Goal: Check status: Check status

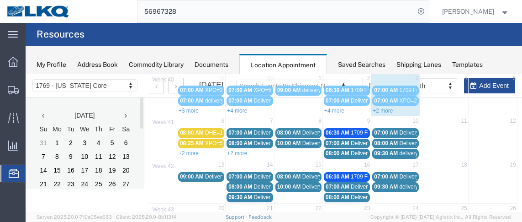
scroll to position [74, 0]
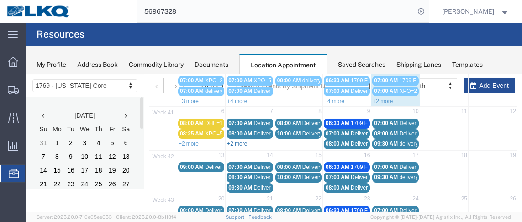
click at [233, 140] on link "+2 more" at bounding box center [237, 143] width 20 height 6
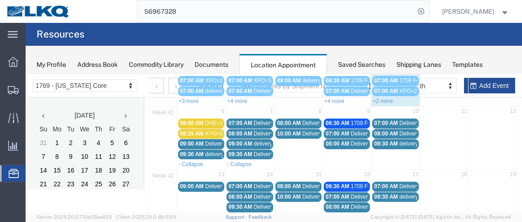
drag, startPoint x: 455, startPoint y: 138, endPoint x: 290, endPoint y: 148, distance: 165.2
click at [455, 138] on td at bounding box center [444, 138] width 48 height 42
select select "1"
select select
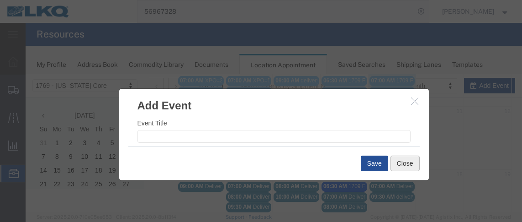
click at [404, 160] on button "Close" at bounding box center [405, 163] width 29 height 16
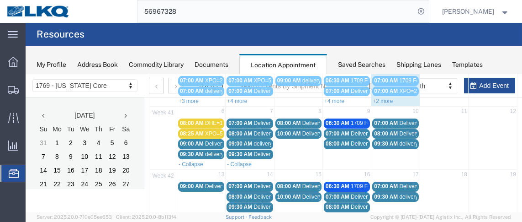
drag, startPoint x: 203, startPoint y: 129, endPoint x: 195, endPoint y: 131, distance: 8.5
click at [195, 131] on span "08:25 AM" at bounding box center [192, 133] width 24 height 6
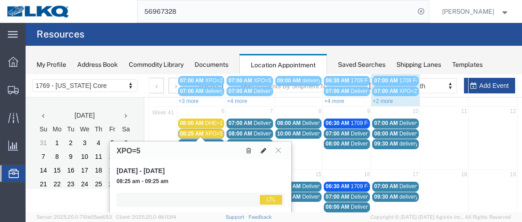
click at [264, 150] on icon at bounding box center [263, 150] width 5 height 6
select select "1"
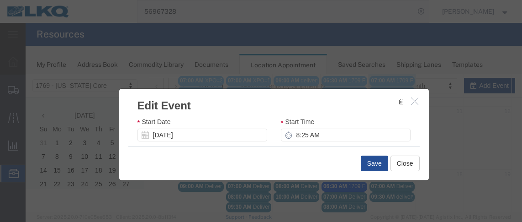
scroll to position [47, 0]
click at [291, 121] on input "8:25 AM" at bounding box center [346, 120] width 130 height 13
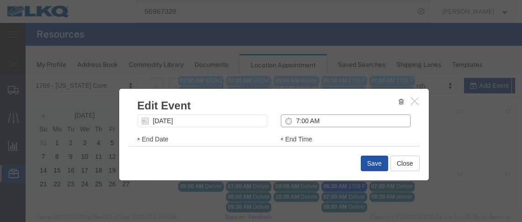
type input "7:00 AM"
click at [369, 163] on button "Save" at bounding box center [374, 163] width 27 height 16
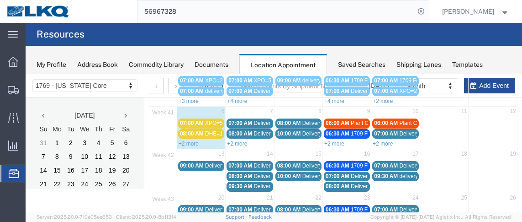
click at [200, 140] on div "+2 more" at bounding box center [201, 142] width 48 height 9
select select "1"
select select
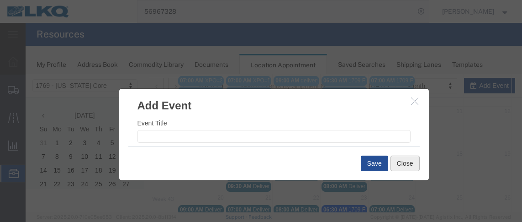
click at [400, 169] on button "Close" at bounding box center [405, 163] width 29 height 16
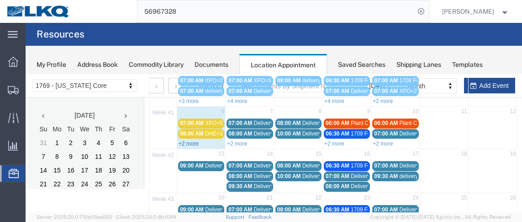
click at [192, 142] on link "+2 more" at bounding box center [189, 143] width 20 height 6
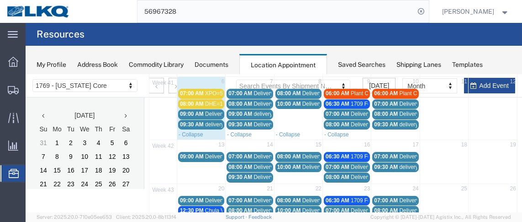
scroll to position [103, 0]
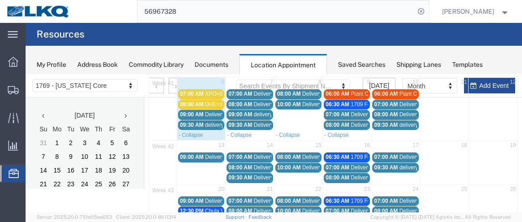
click at [194, 121] on span "09:30 AM" at bounding box center [192, 124] width 24 height 6
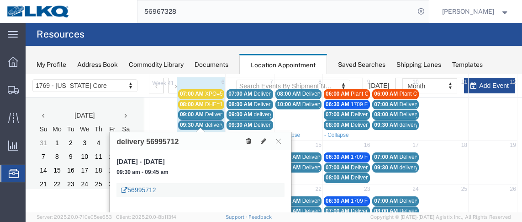
click at [143, 189] on link "56995712" at bounding box center [138, 189] width 35 height 9
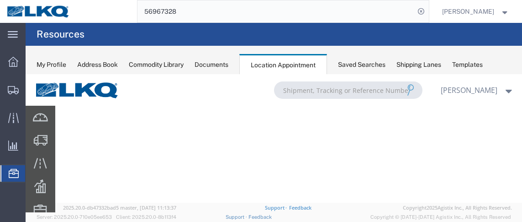
scroll to position [10, 0]
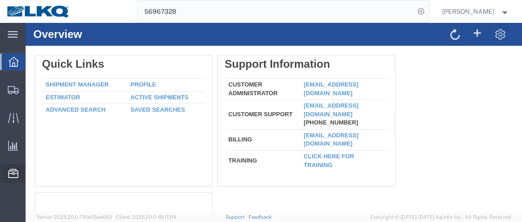
click at [0, 0] on span "Location Appointment" at bounding box center [0, 0] width 0 height 0
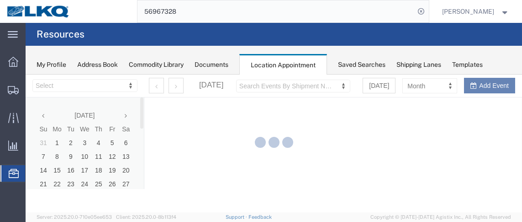
select select "28716"
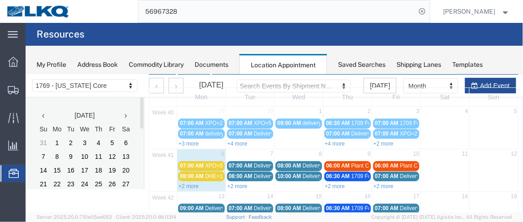
scroll to position [45, 0]
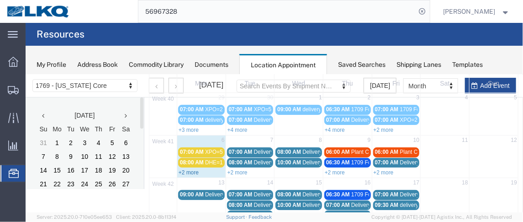
click at [189, 169] on link "+2 more" at bounding box center [188, 172] width 20 height 6
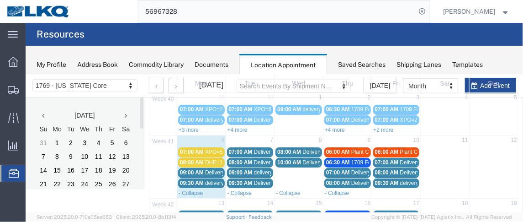
click at [189, 179] on span "09:30 AM" at bounding box center [191, 182] width 24 height 6
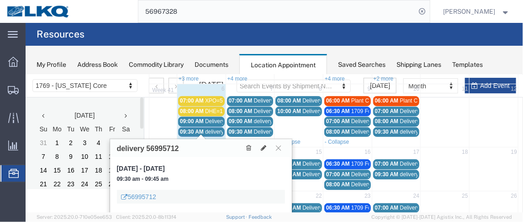
scroll to position [97, 0]
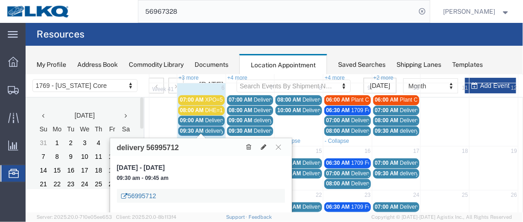
click at [148, 191] on link "56995712" at bounding box center [138, 194] width 35 height 9
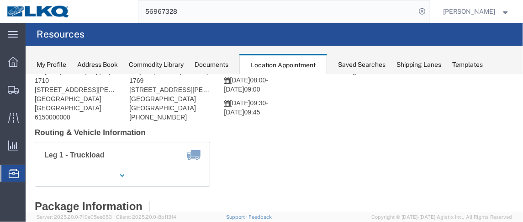
scroll to position [42, 0]
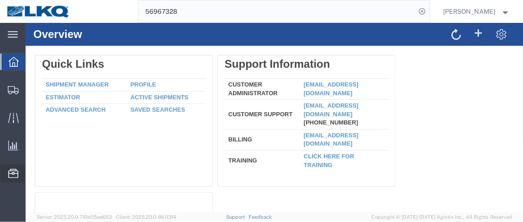
click at [0, 0] on span "Location Appointment" at bounding box center [0, 0] width 0 height 0
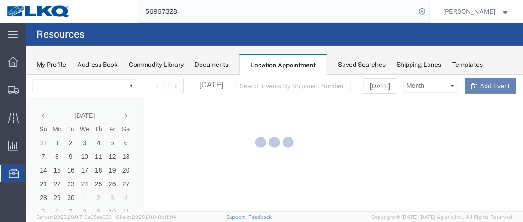
select select "28716"
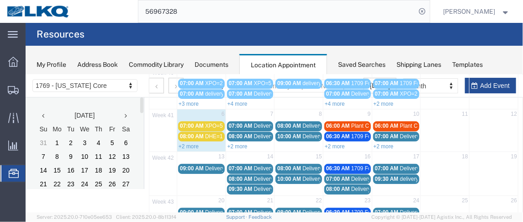
scroll to position [74, 0]
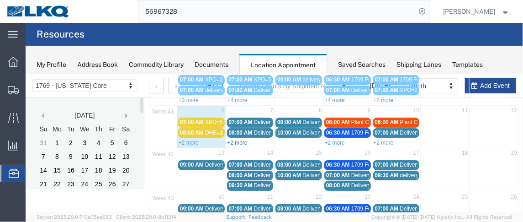
click at [237, 139] on link "+2 more" at bounding box center [237, 142] width 20 height 6
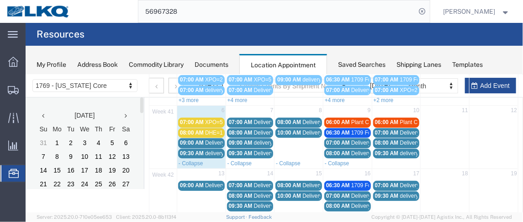
click at [245, 140] on span "09:00 AM" at bounding box center [240, 142] width 24 height 6
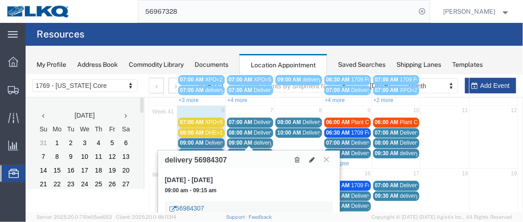
click at [186, 206] on link "56984307" at bounding box center [186, 207] width 35 height 9
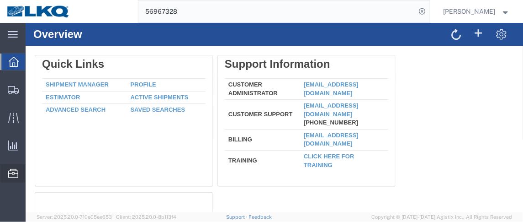
click at [0, 0] on span "Location Appointment" at bounding box center [0, 0] width 0 height 0
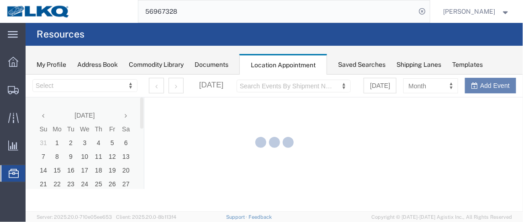
select select "28716"
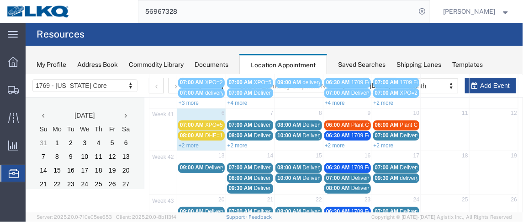
scroll to position [74, 0]
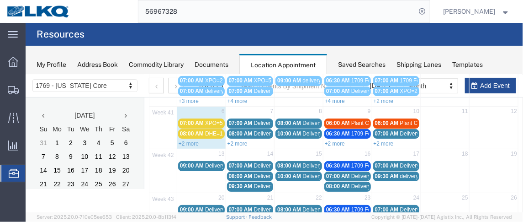
click at [285, 121] on span "08:00 AM" at bounding box center [289, 122] width 24 height 6
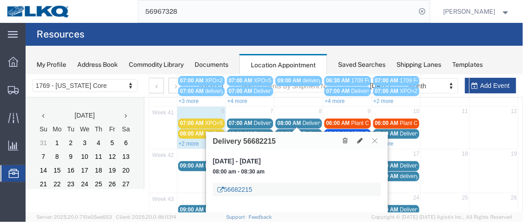
click at [233, 188] on link "56682215" at bounding box center [234, 188] width 35 height 9
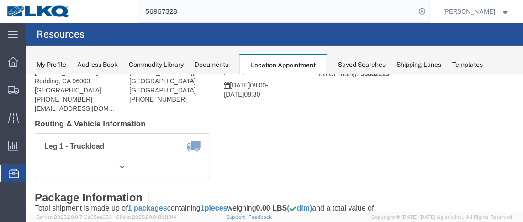
click at [0, 0] on span "Location Appointment" at bounding box center [0, 0] width 0 height 0
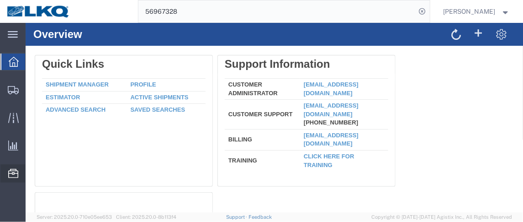
click at [0, 0] on span "Location Appointment" at bounding box center [0, 0] width 0 height 0
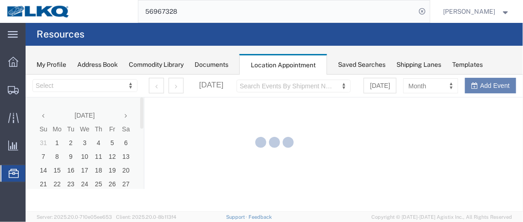
select select "28716"
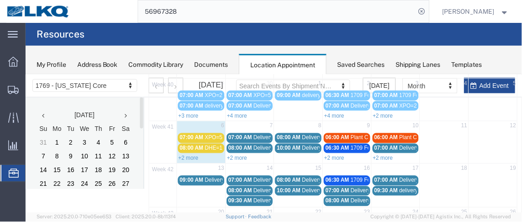
scroll to position [69, 0]
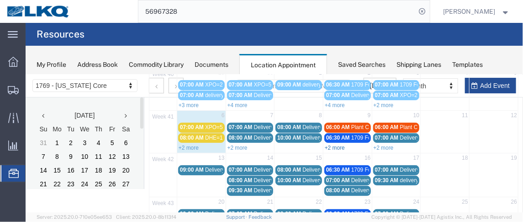
click at [338, 146] on link "+2 more" at bounding box center [334, 147] width 20 height 6
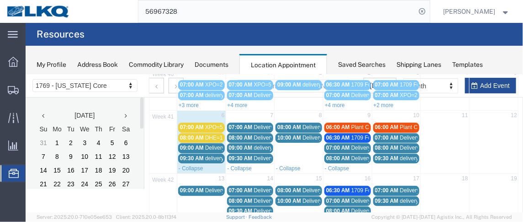
click at [346, 155] on span "08:00 AM" at bounding box center [338, 157] width 24 height 6
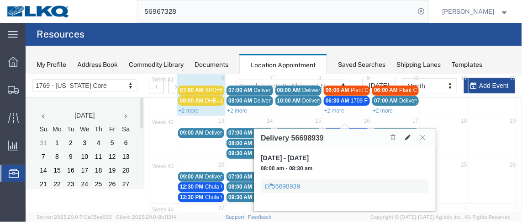
scroll to position [111, 0]
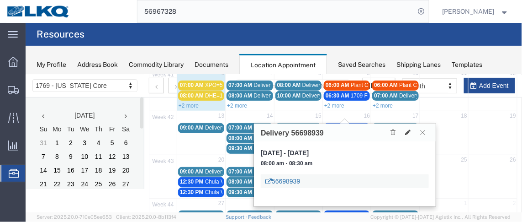
click at [285, 178] on link "56698939" at bounding box center [282, 180] width 35 height 9
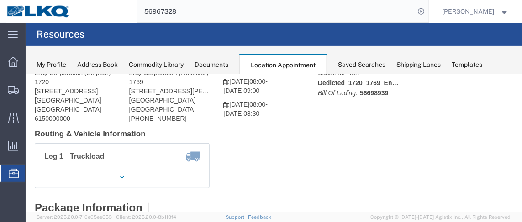
scroll to position [48, 0]
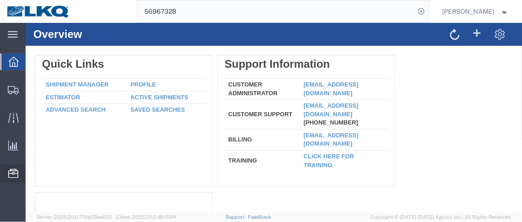
click at [0, 0] on span "Location Appointment" at bounding box center [0, 0] width 0 height 0
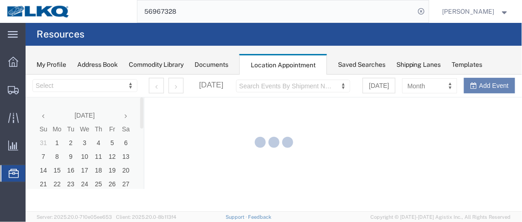
select select "28716"
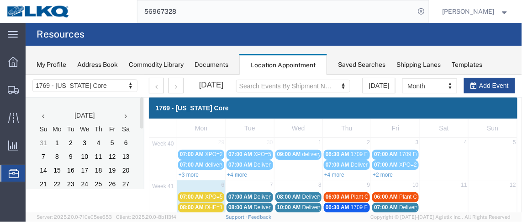
scroll to position [42, 0]
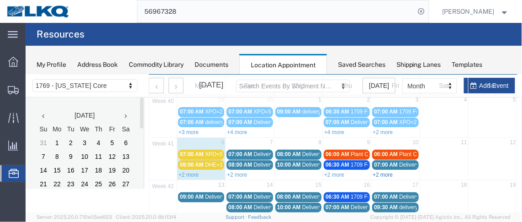
click at [372, 172] on link "+2 more" at bounding box center [382, 174] width 20 height 6
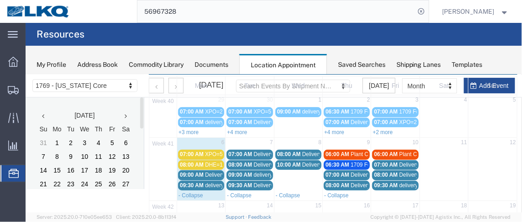
click at [377, 172] on span "08:00 AM" at bounding box center [386, 174] width 24 height 6
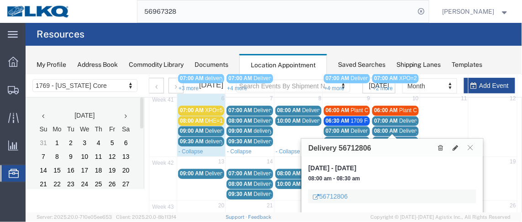
scroll to position [124, 0]
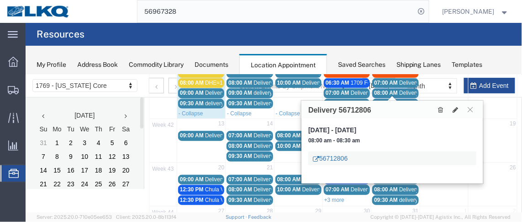
click at [339, 156] on link "56712806" at bounding box center [329, 157] width 35 height 9
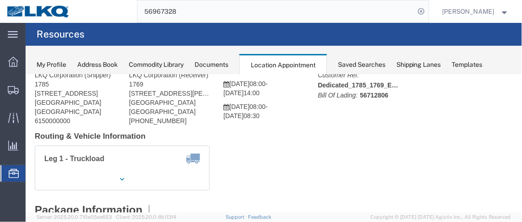
scroll to position [41, 0]
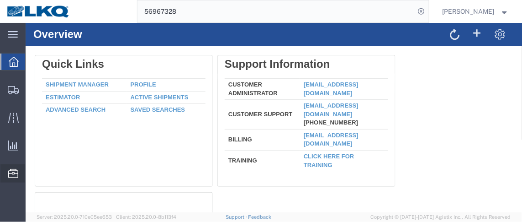
click at [0, 0] on span "Location Appointment" at bounding box center [0, 0] width 0 height 0
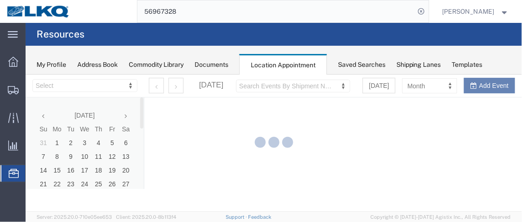
select select "28716"
